Goal: Find specific page/section: Find specific page/section

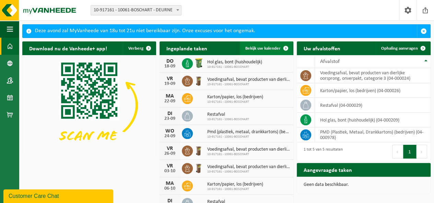
click at [264, 47] on span "Bekijk uw kalender" at bounding box center [262, 48] width 35 height 4
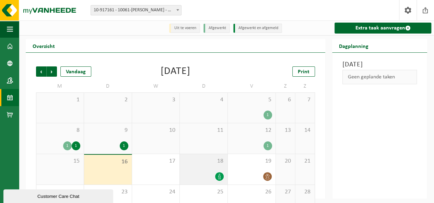
click at [187, 161] on span "18" at bounding box center [203, 162] width 41 height 8
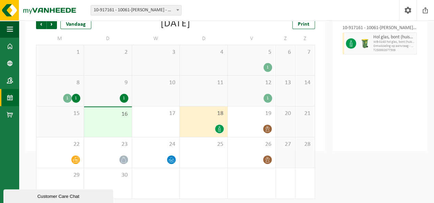
scroll to position [51, 0]
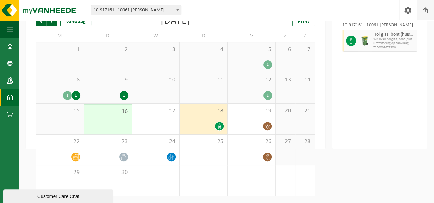
click at [425, 9] on span at bounding box center [425, 10] width 10 height 20
